Goal: Task Accomplishment & Management: Manage account settings

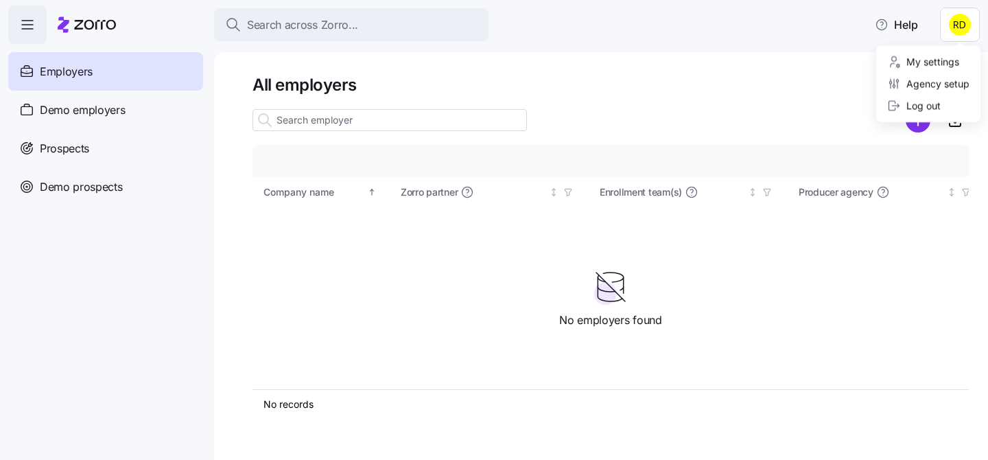
click at [967, 27] on html "Search across Zorro... Help Employers Demo employers Prospects Demo prospects A…" at bounding box center [494, 225] width 988 height 451
click at [925, 87] on div "Agency setup" at bounding box center [928, 83] width 82 height 15
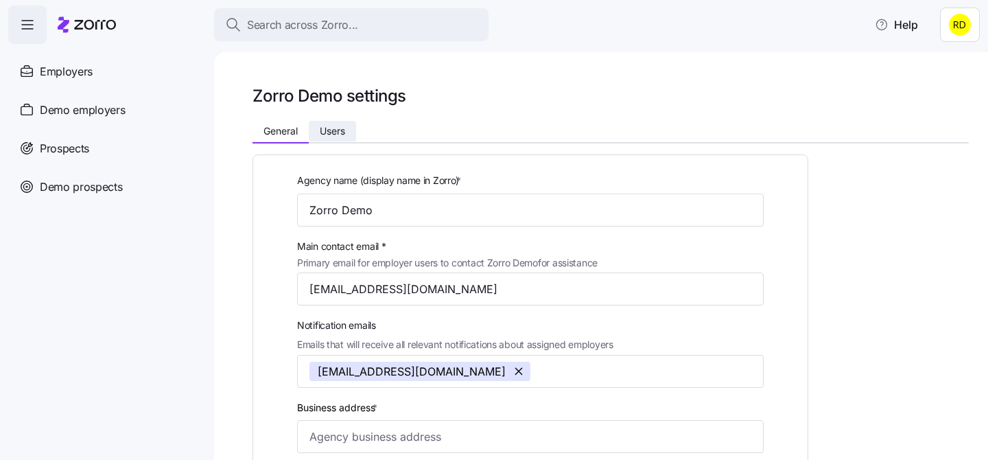
click at [327, 127] on span "Users" at bounding box center [332, 131] width 25 height 10
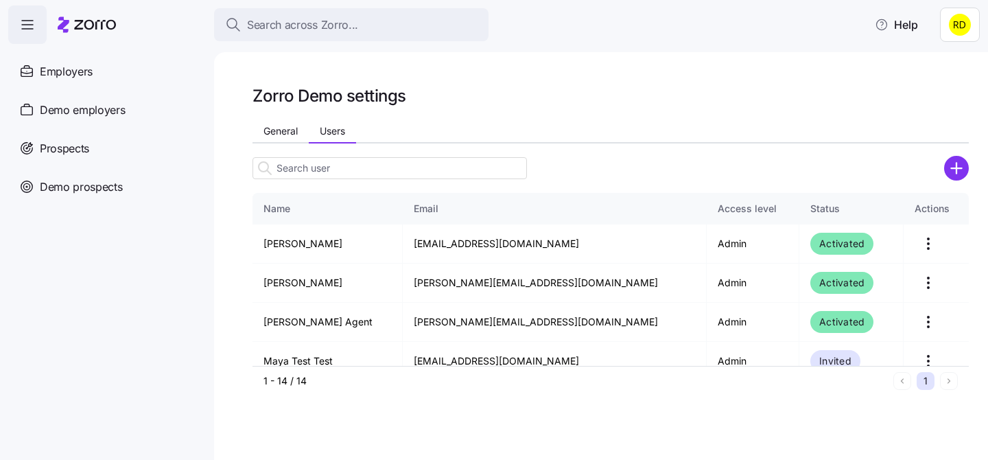
click at [956, 164] on icon "add icon" at bounding box center [956, 168] width 0 height 10
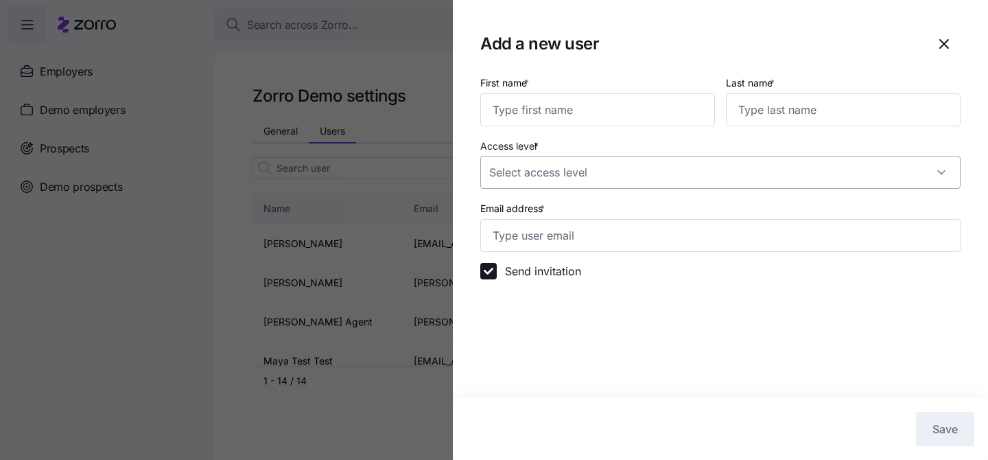
click at [635, 172] on input "Access level *" at bounding box center [720, 172] width 480 height 33
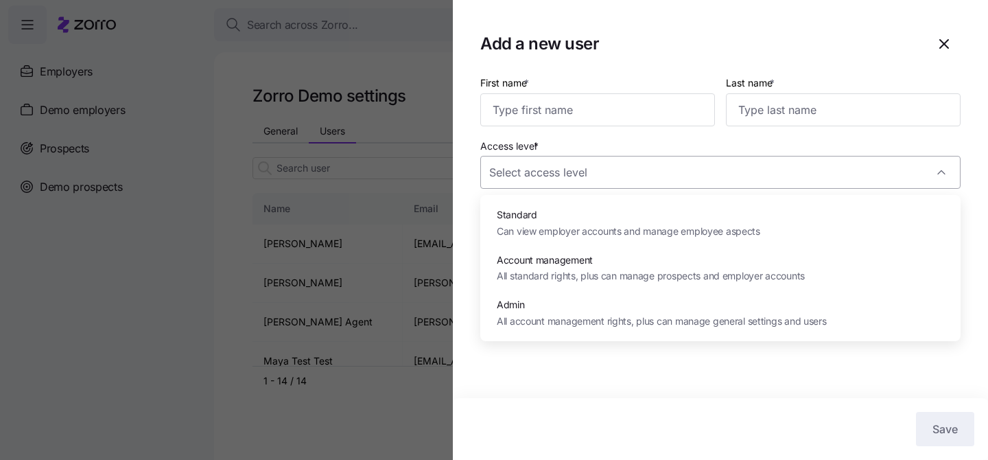
click at [635, 172] on input "Access level *" at bounding box center [720, 172] width 480 height 33
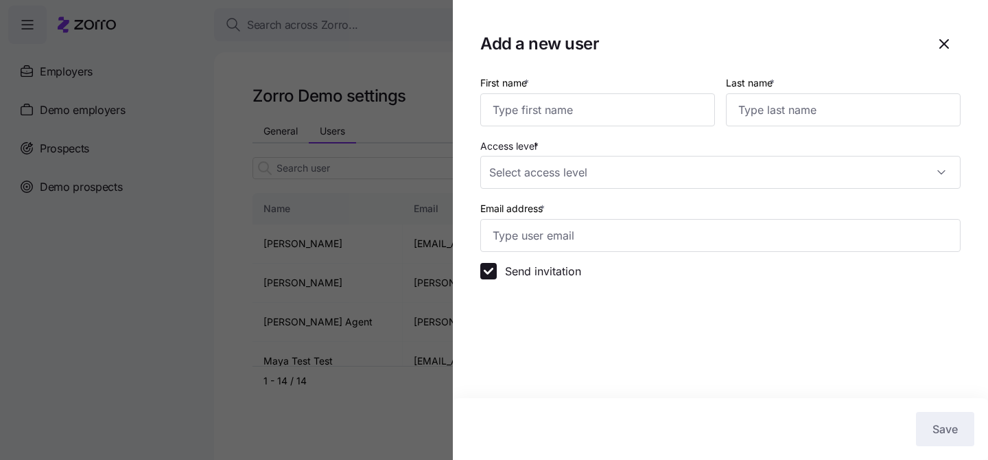
click at [343, 131] on div at bounding box center [494, 230] width 988 height 460
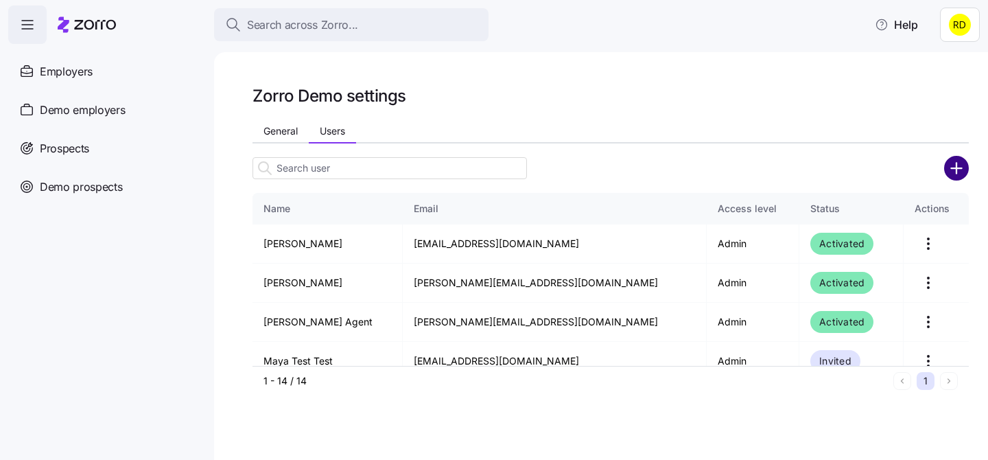
click at [961, 163] on circle "add icon" at bounding box center [956, 168] width 23 height 23
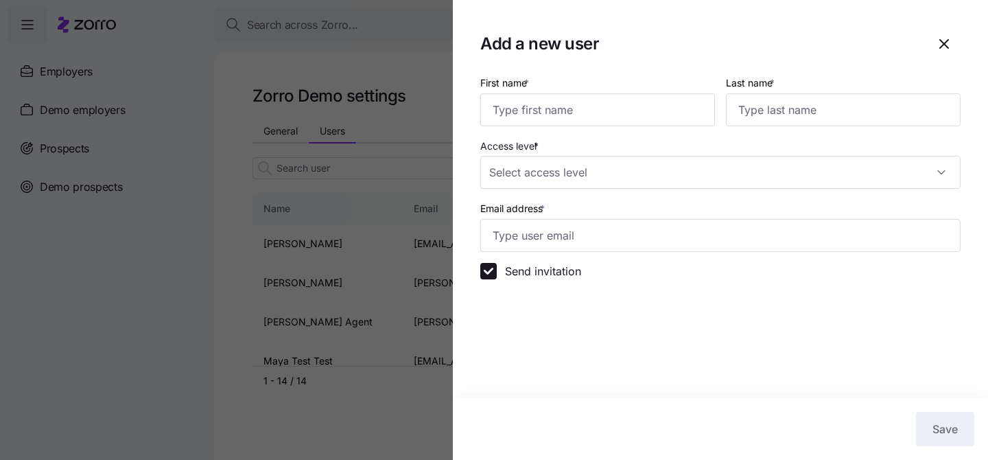
click at [368, 216] on div at bounding box center [494, 230] width 988 height 460
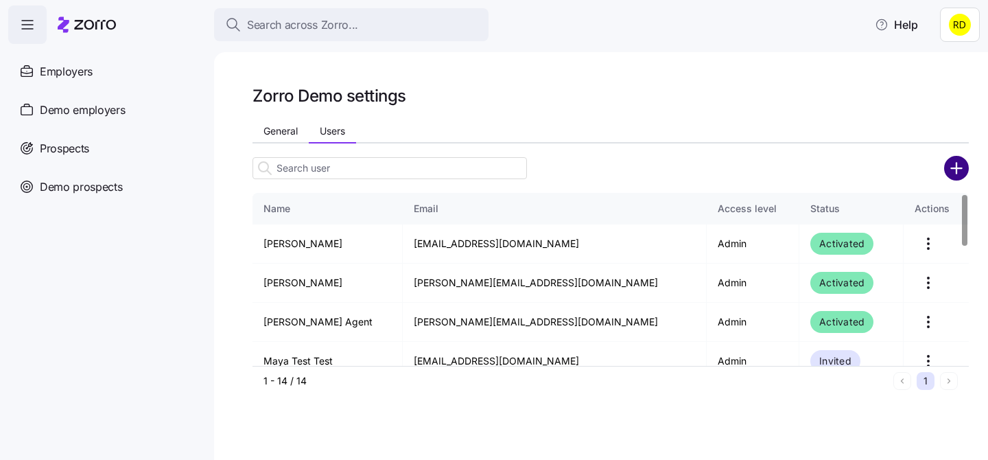
click at [949, 169] on circle "add icon" at bounding box center [956, 168] width 23 height 23
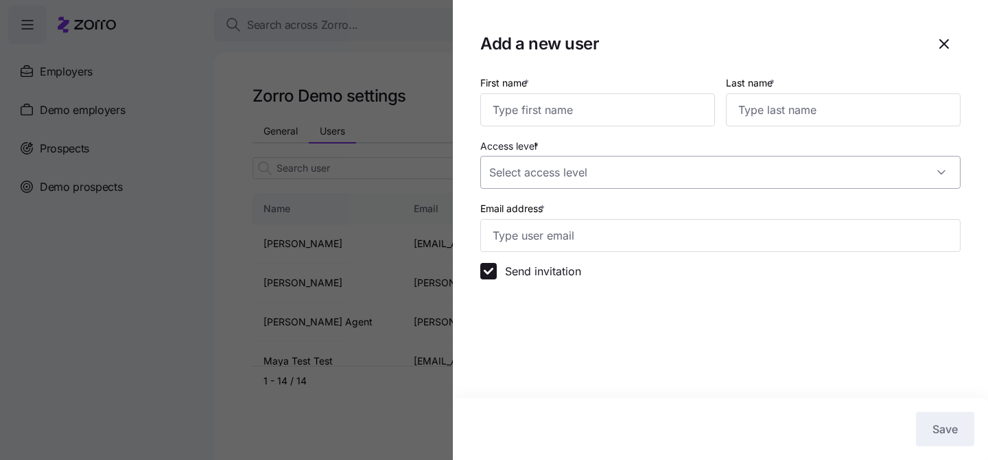
click at [833, 174] on input "Access level *" at bounding box center [720, 172] width 480 height 33
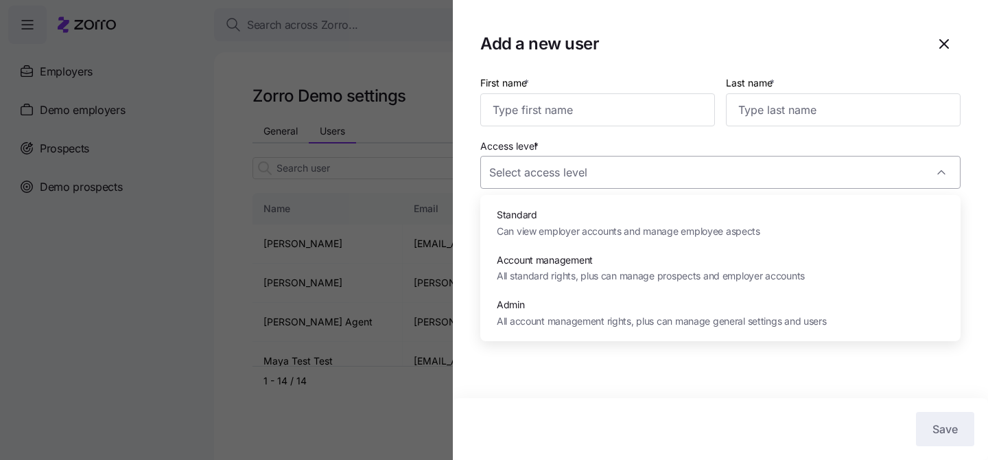
click at [904, 184] on input "Access level *" at bounding box center [720, 172] width 480 height 33
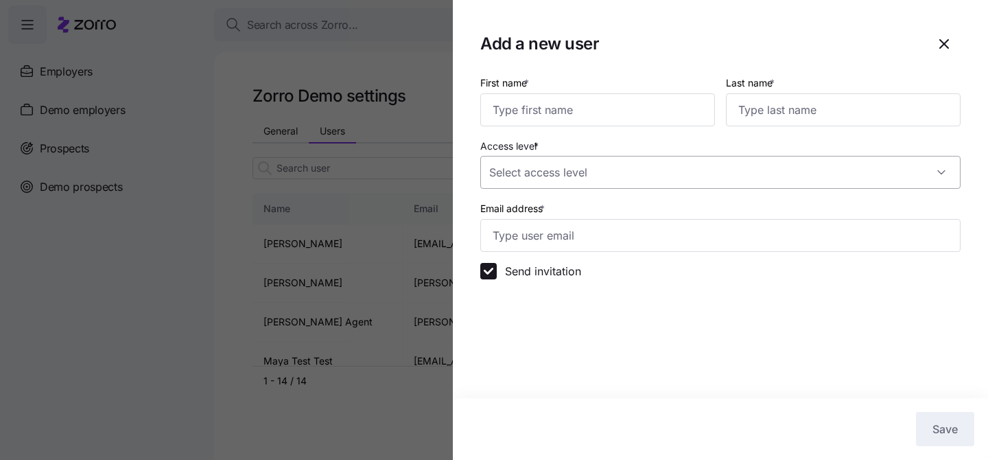
click at [903, 168] on input "Access level *" at bounding box center [720, 172] width 480 height 33
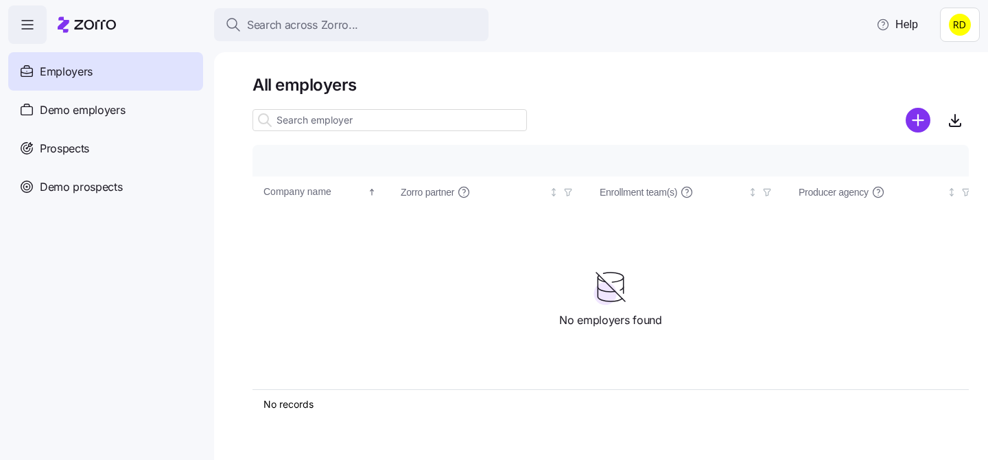
click at [947, 19] on html "Search across Zorro... Help Employers Demo employers Prospects Demo prospects A…" at bounding box center [494, 225] width 988 height 451
click at [909, 101] on div "Log out" at bounding box center [914, 105] width 54 height 15
